Goal: Book appointment/travel/reservation

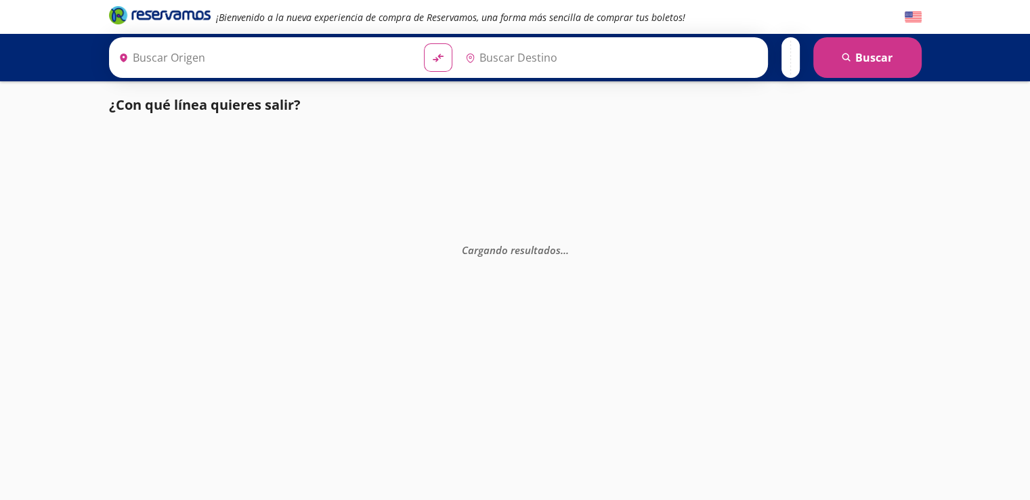
type input "Querétaro, Querétaro"
type input "[GEOGRAPHIC_DATA][PERSON_NAME], [GEOGRAPHIC_DATA][PERSON_NAME]"
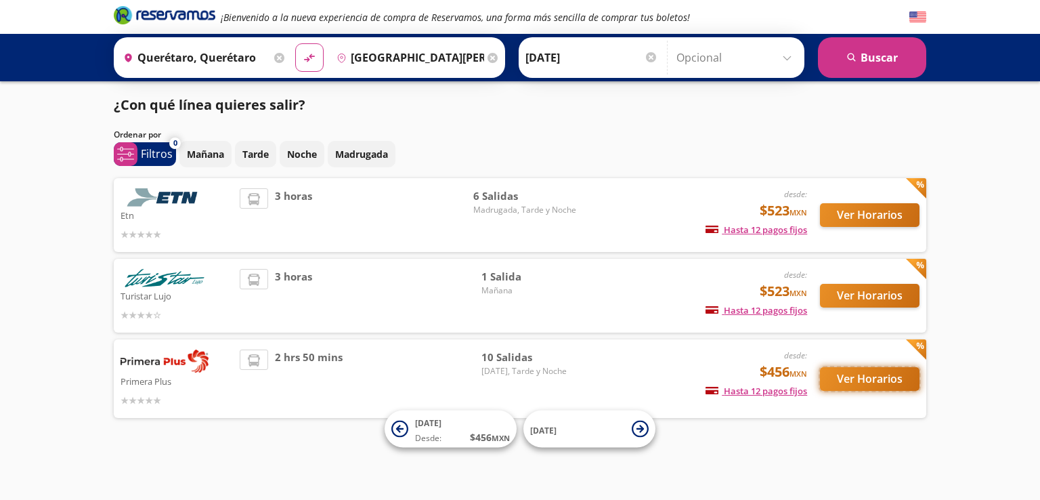
click at [859, 377] on button "Ver Horarios" at bounding box center [870, 379] width 100 height 24
click at [877, 219] on button "Ver Horarios" at bounding box center [870, 215] width 100 height 24
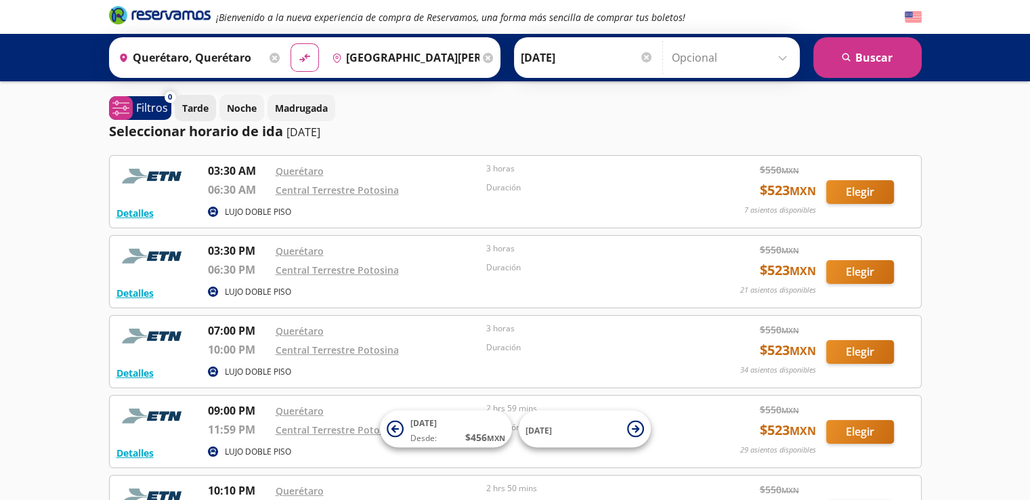
click at [189, 112] on p "Tarde" at bounding box center [195, 108] width 26 height 14
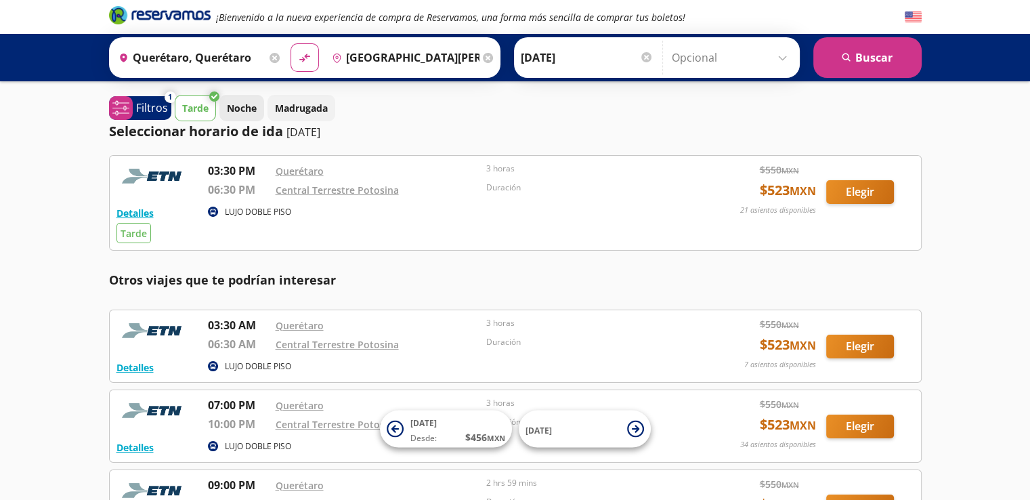
click at [244, 107] on p "Noche" at bounding box center [242, 108] width 30 height 14
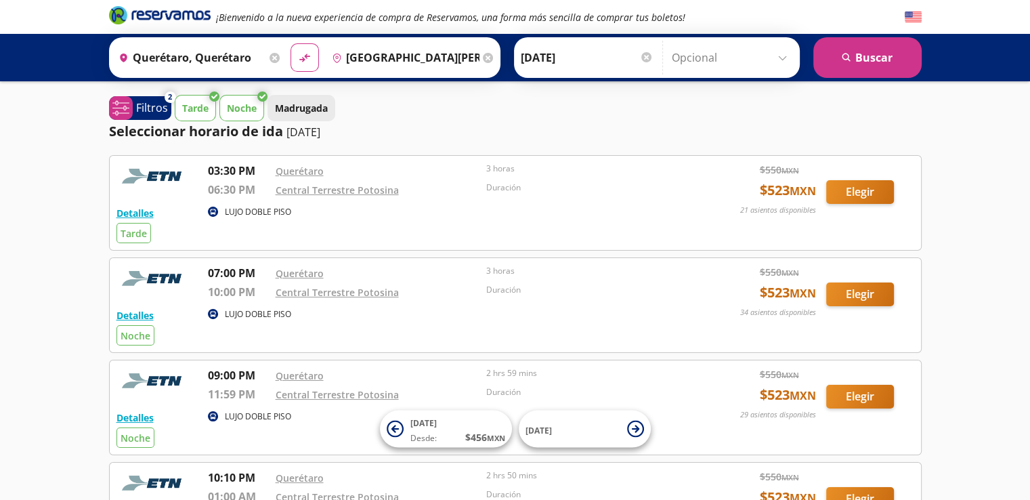
click at [316, 112] on p "Madrugada" at bounding box center [301, 108] width 53 height 14
drag, startPoint x: 256, startPoint y: 117, endPoint x: 212, endPoint y: 117, distance: 44.0
click at [255, 117] on button "Noche" at bounding box center [241, 108] width 45 height 26
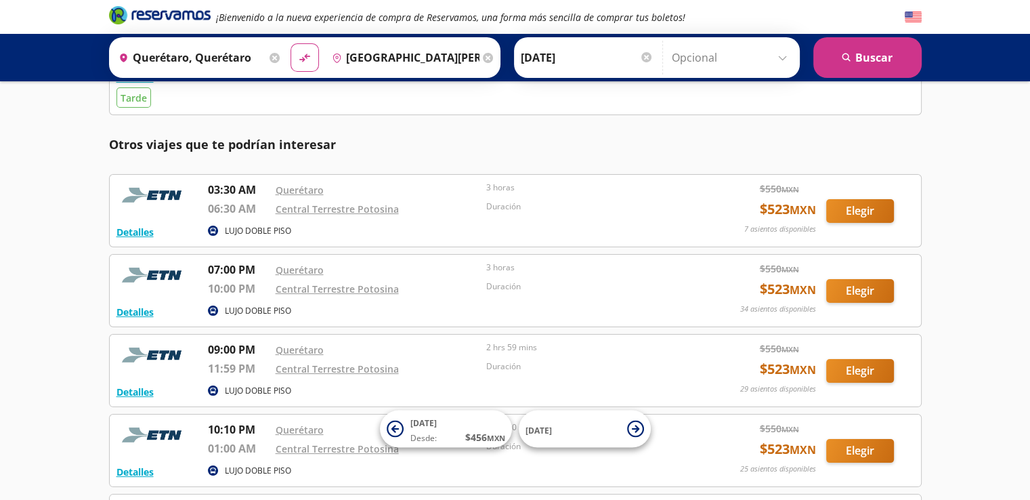
scroll to position [271, 0]
